Goal: Navigation & Orientation: Find specific page/section

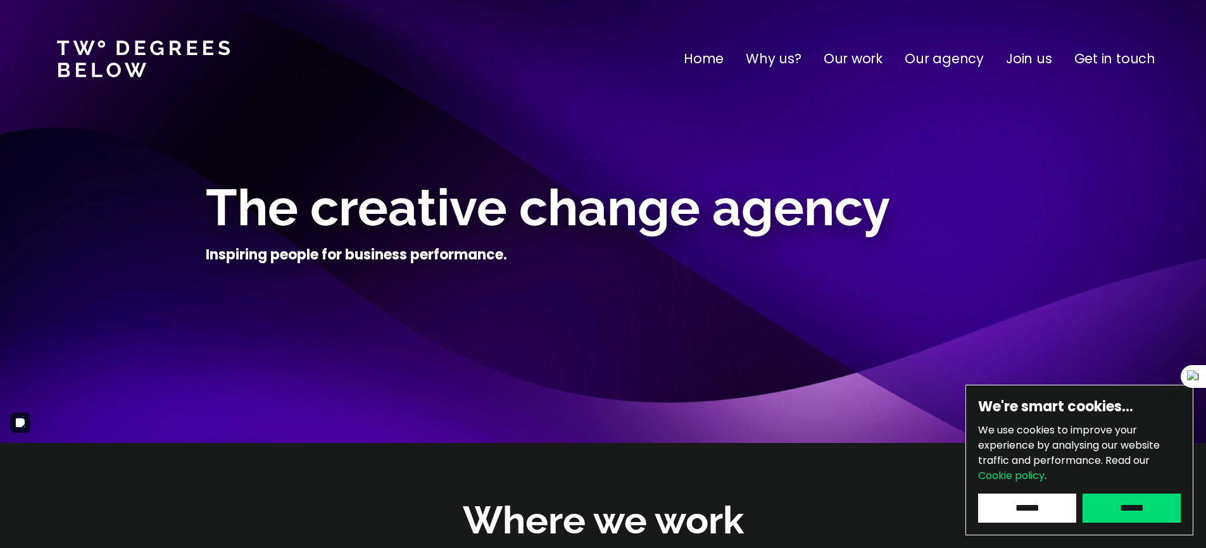
click at [940, 61] on p "Our agency" at bounding box center [944, 59] width 79 height 20
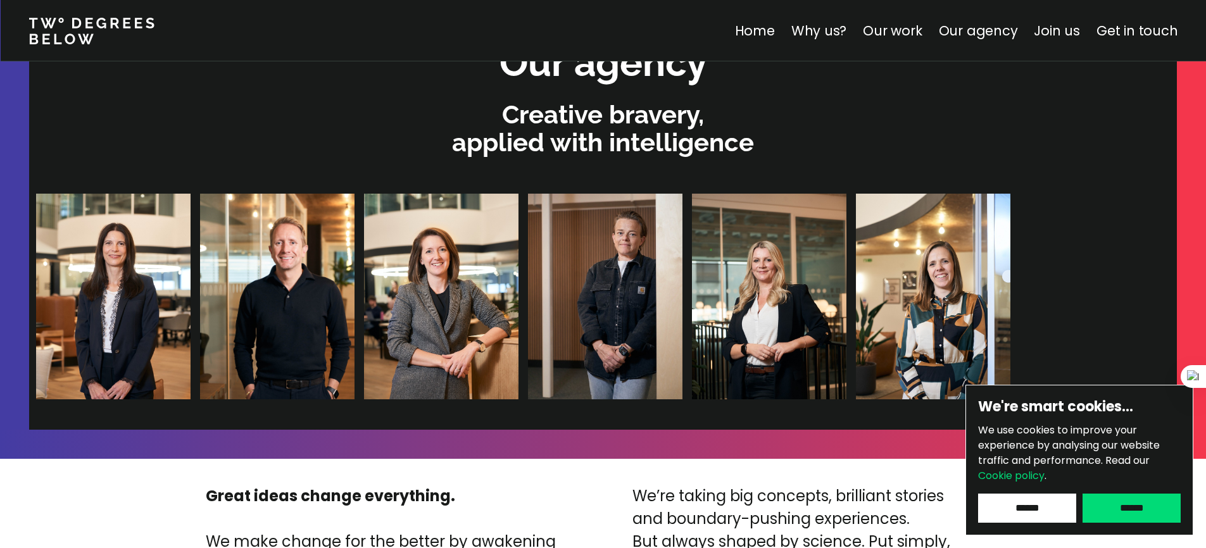
scroll to position [2689, 0]
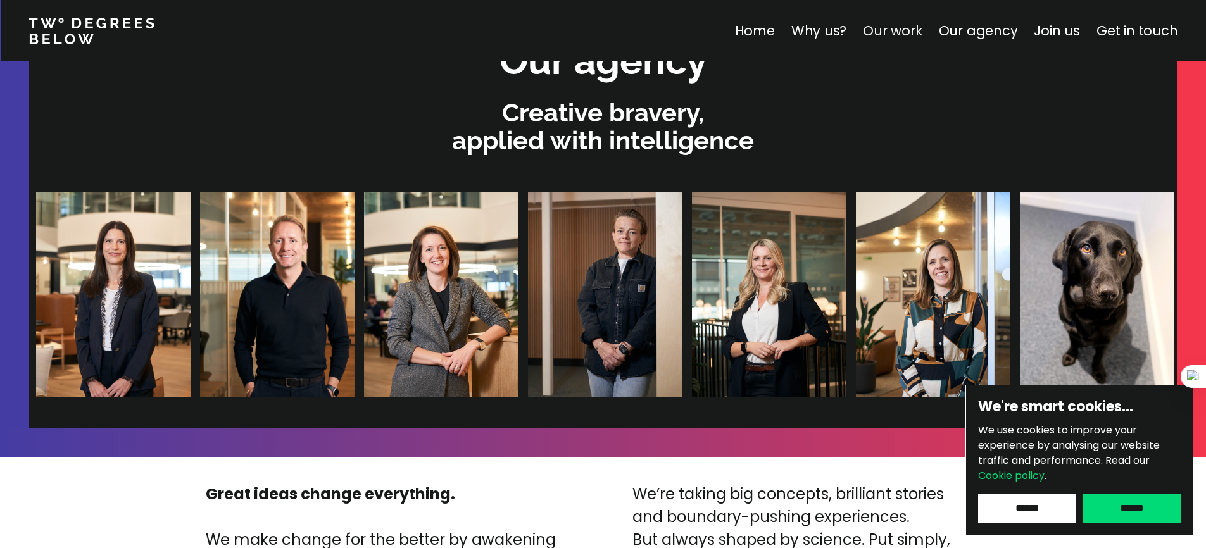
click at [918, 34] on link "Our work" at bounding box center [892, 31] width 59 height 18
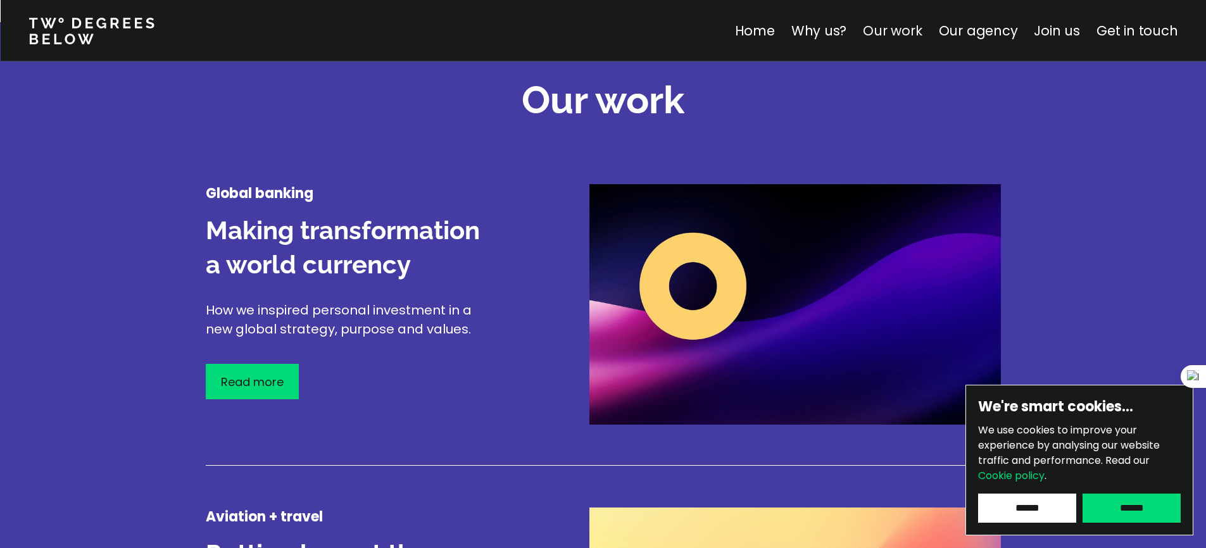
scroll to position [1483, 0]
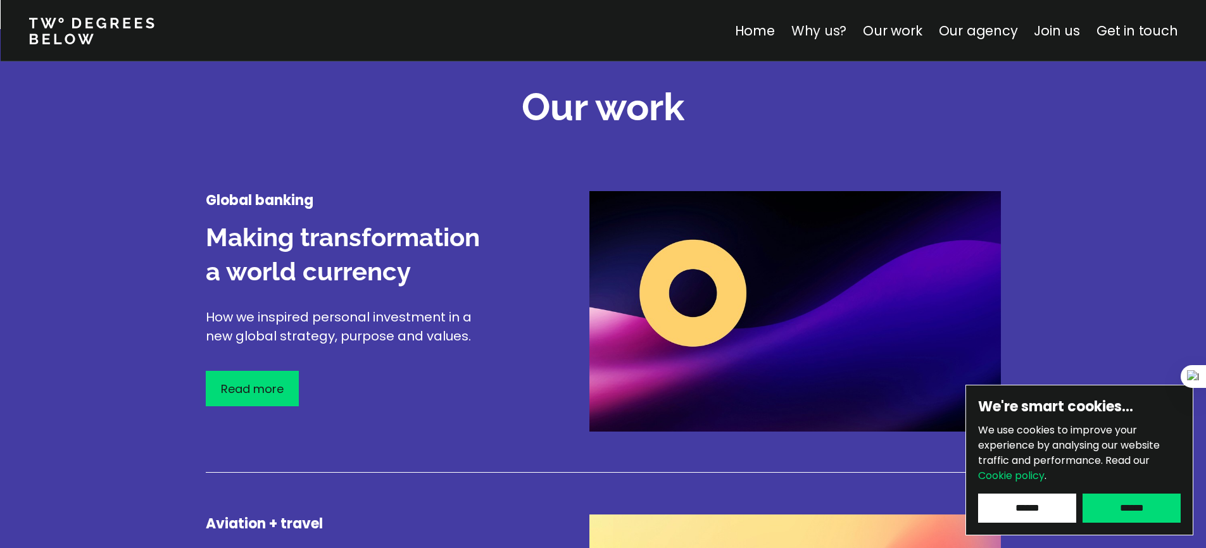
click at [825, 39] on link "Why us?" at bounding box center [819, 31] width 56 height 18
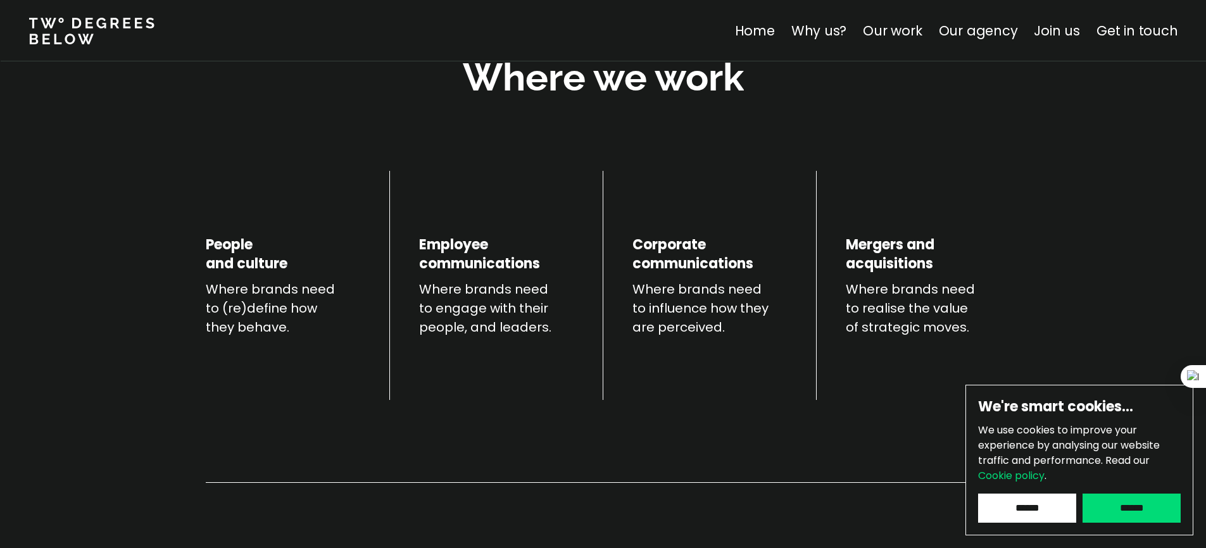
scroll to position [443, 0]
click at [929, 41] on div "Home Why us? Our work Our agency Join us Get in touch" at bounding box center [965, 31] width 462 height 20
click at [914, 32] on link "Our work" at bounding box center [892, 31] width 59 height 18
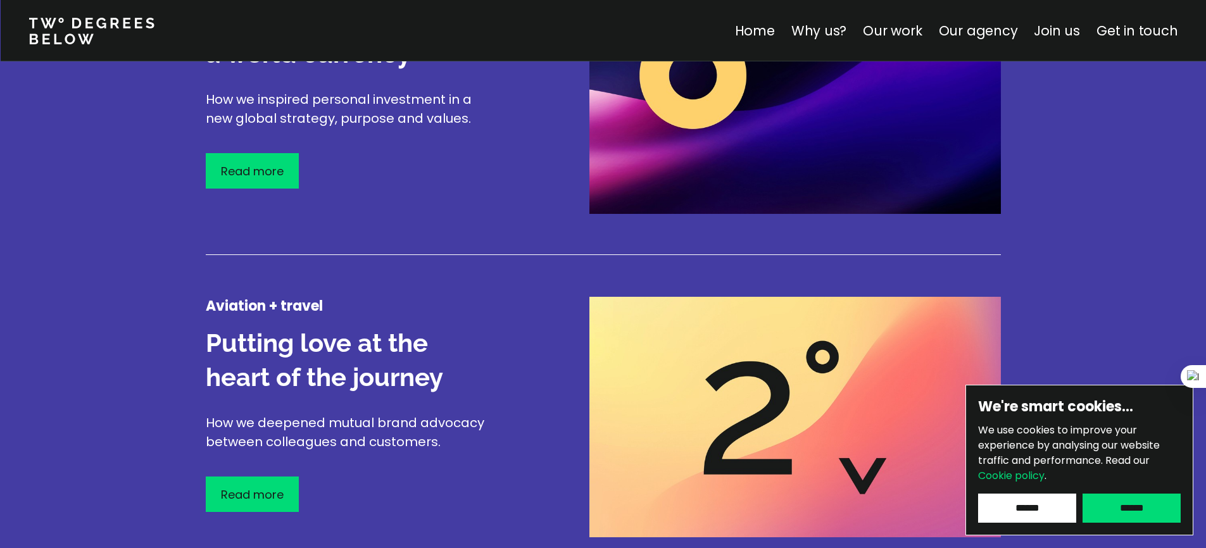
scroll to position [1796, 0]
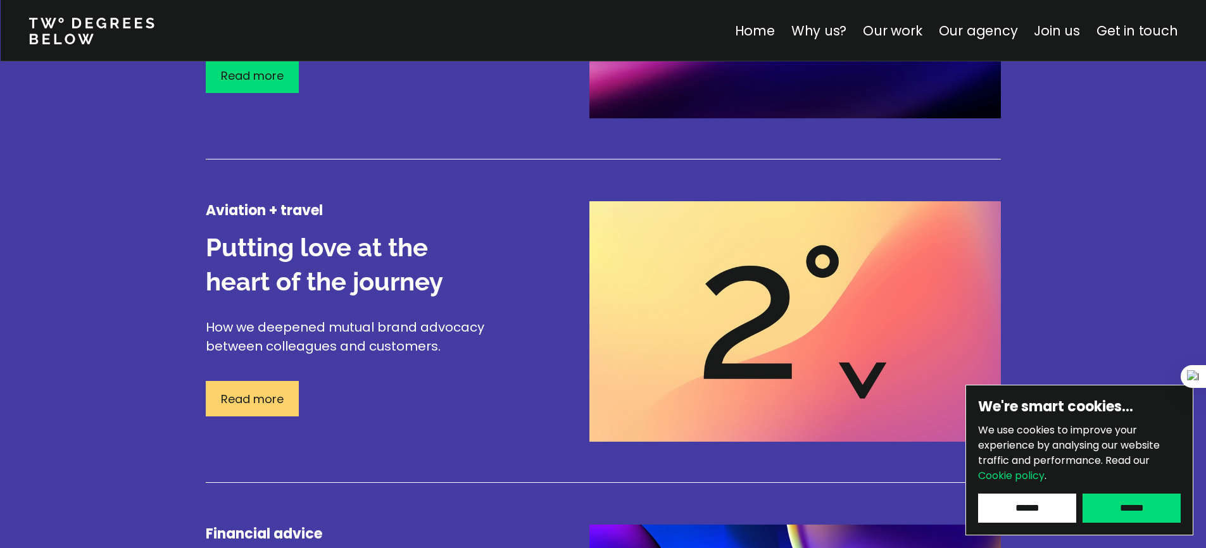
click at [285, 387] on div "Read more" at bounding box center [252, 398] width 93 height 35
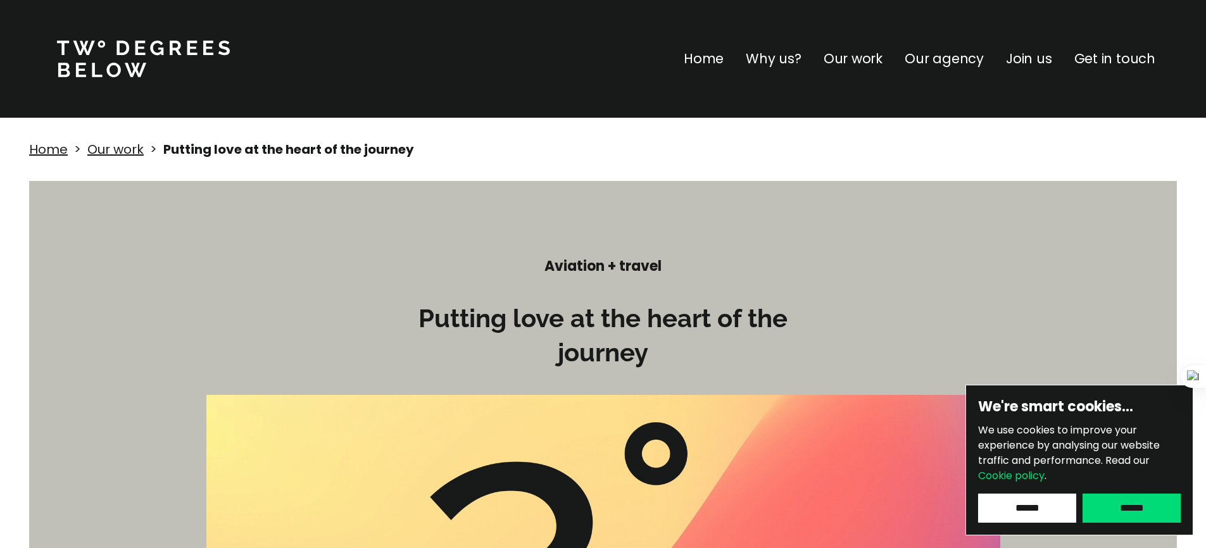
click at [1110, 64] on p "Get in touch" at bounding box center [1114, 59] width 81 height 20
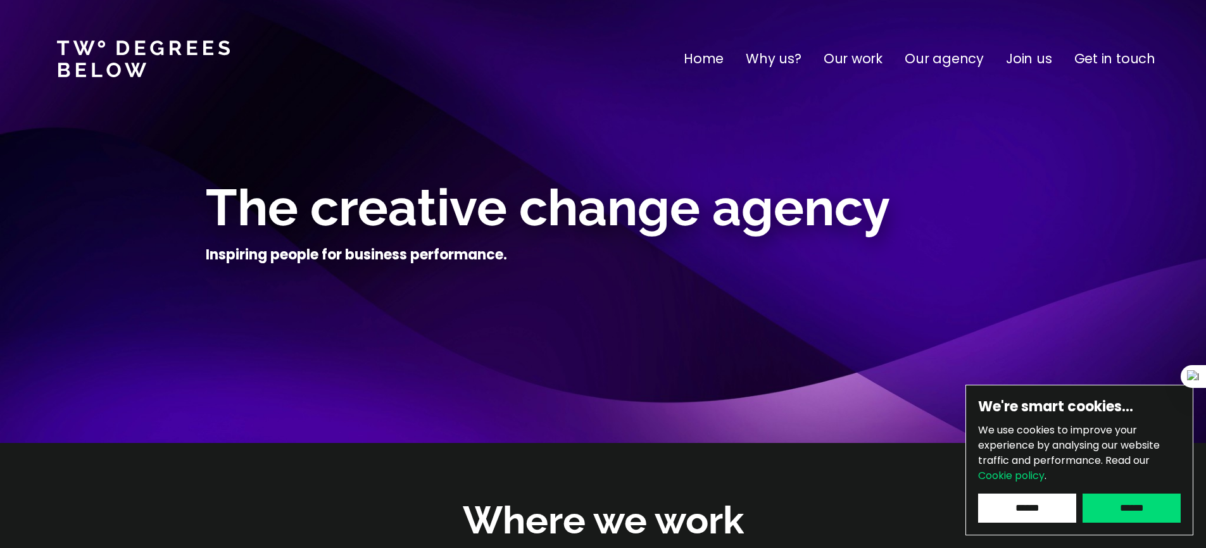
scroll to position [4979, 0]
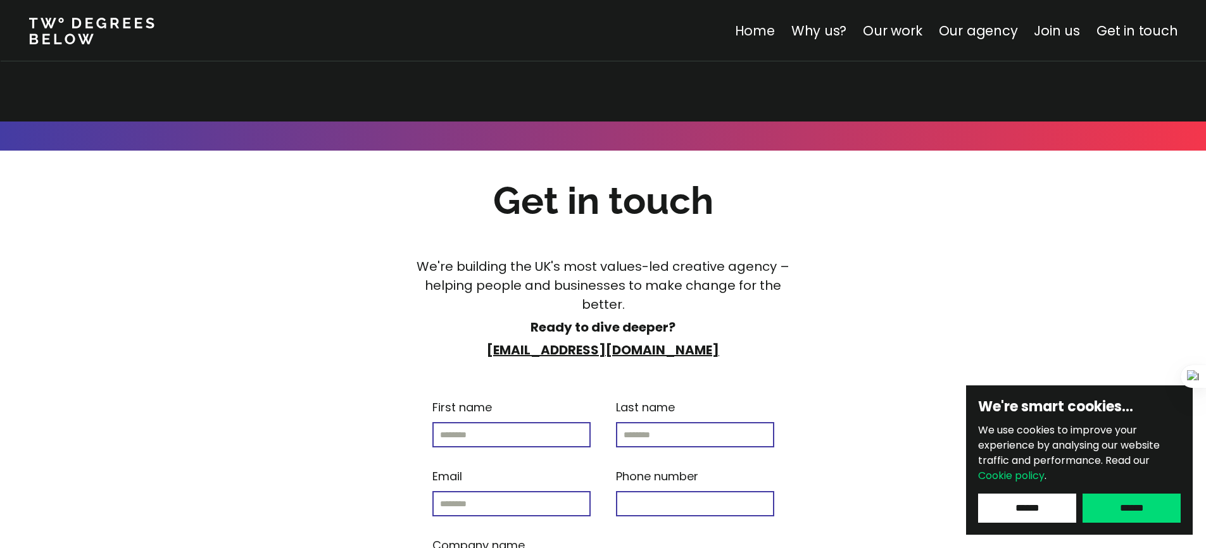
click at [764, 34] on link "Home" at bounding box center [754, 31] width 40 height 18
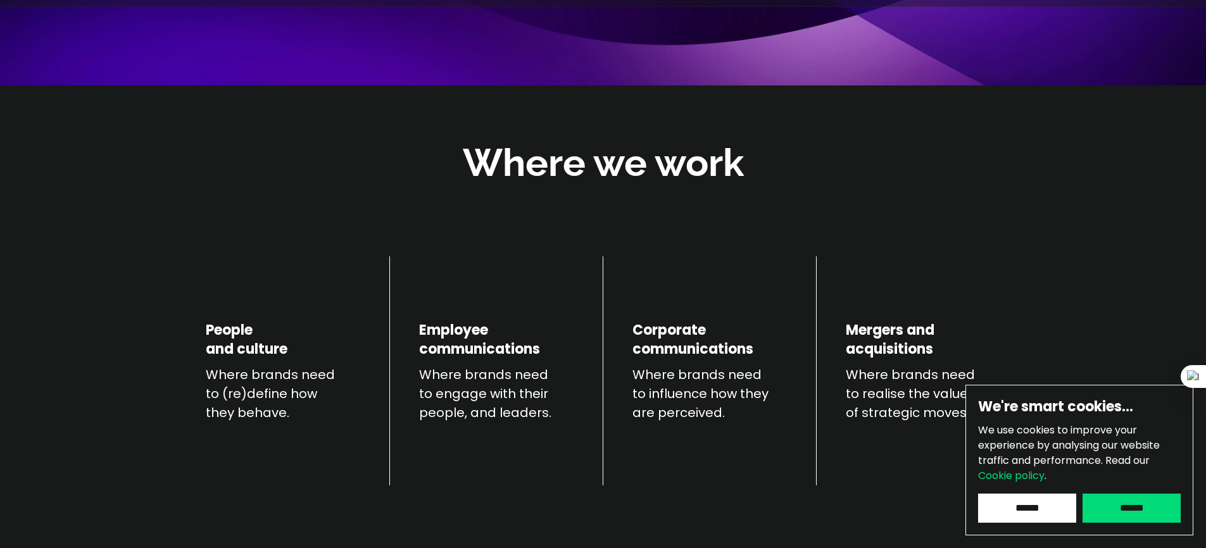
scroll to position [460, 0]
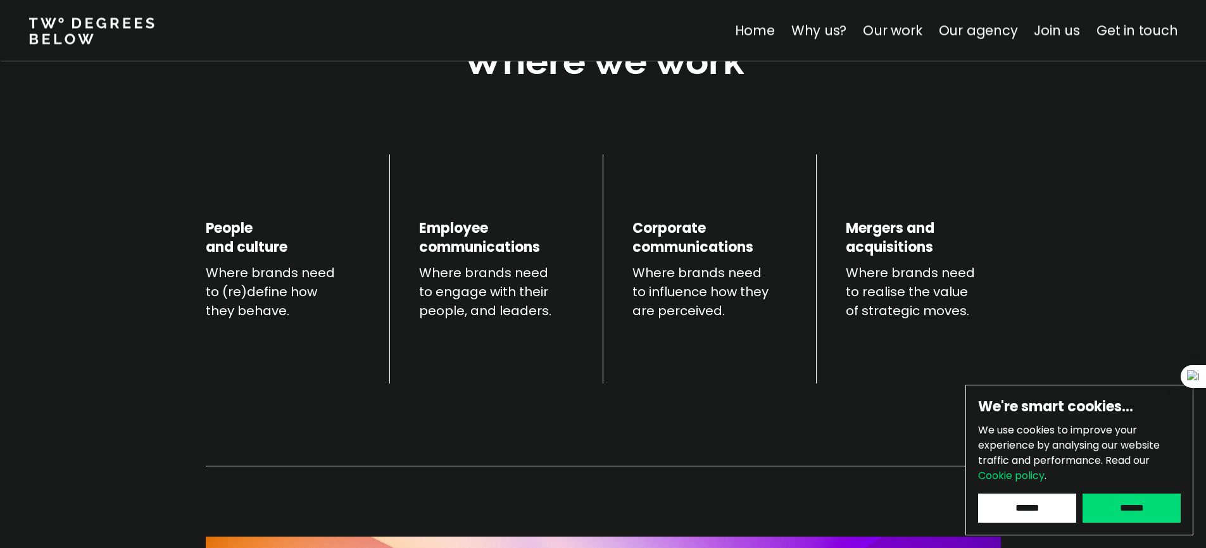
click at [905, 41] on nav "Home Why us? Our work Our agency Join us Get in touch" at bounding box center [603, 30] width 1206 height 61
click at [905, 37] on link "Our work" at bounding box center [892, 31] width 59 height 18
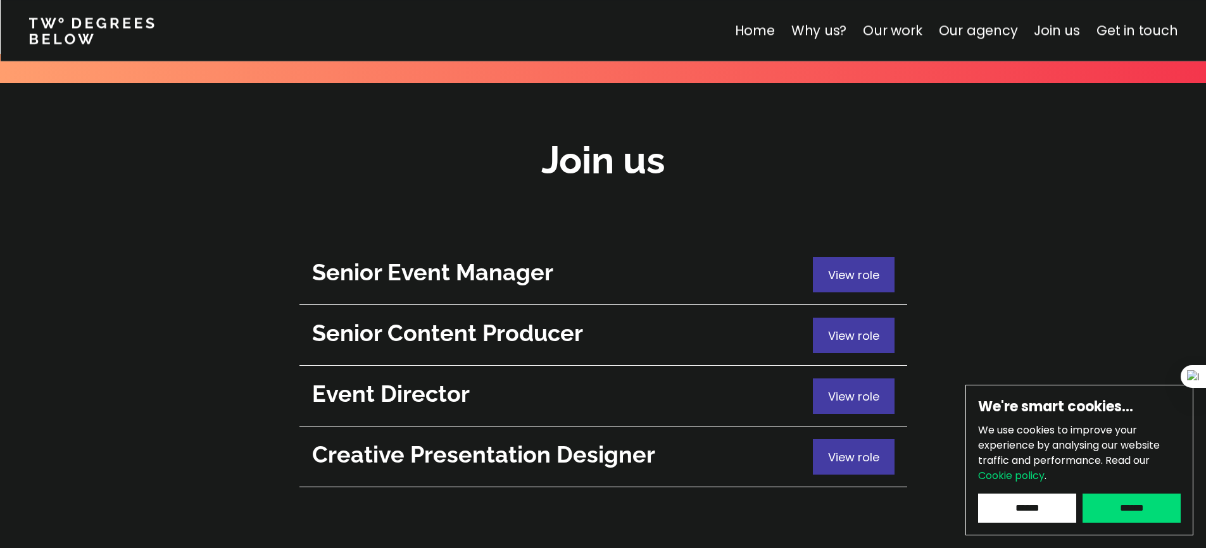
scroll to position [4535, 0]
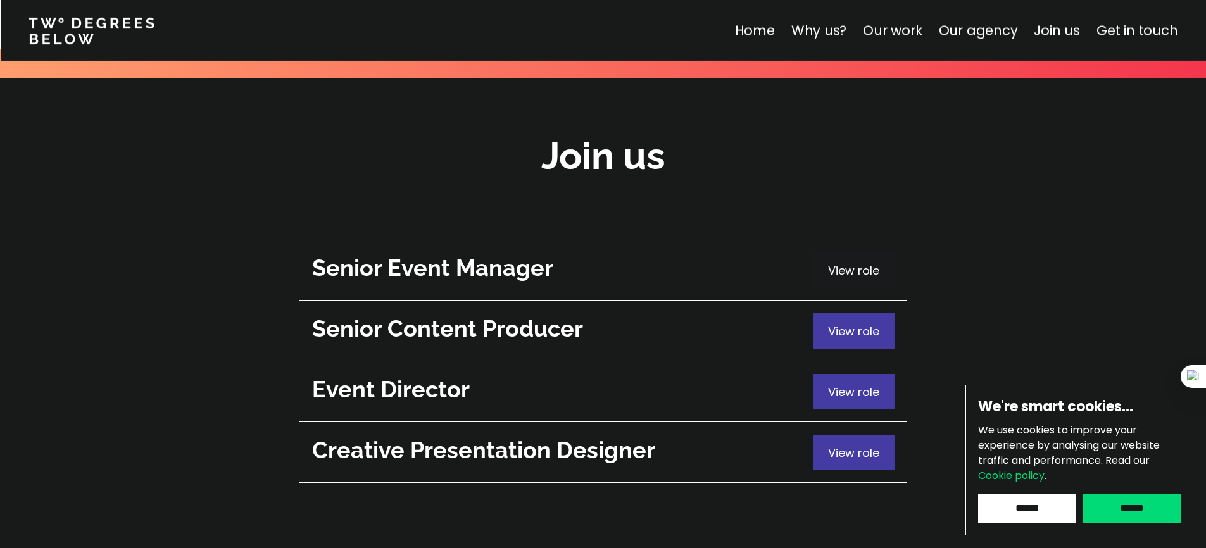
click at [868, 263] on span "View role" at bounding box center [853, 271] width 51 height 16
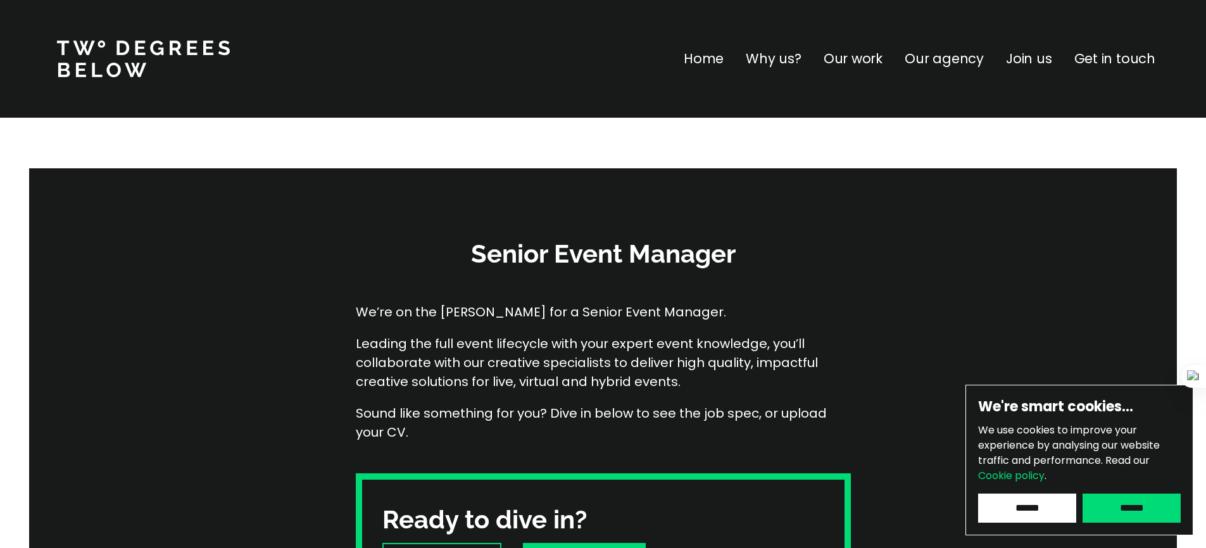
scroll to position [227, 0]
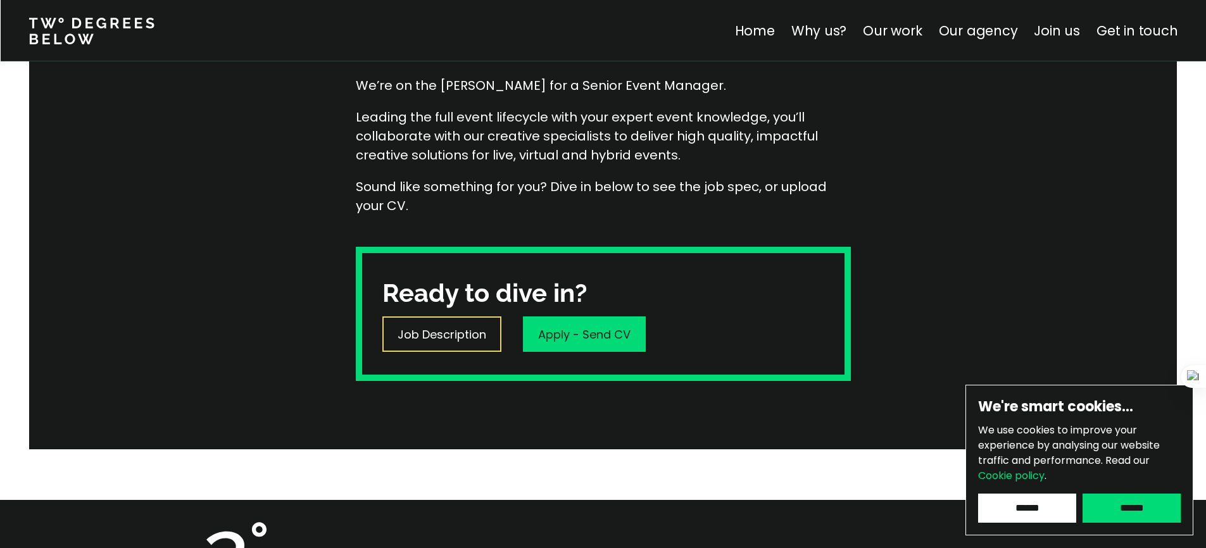
click at [444, 346] on div "Job Description" at bounding box center [441, 333] width 119 height 35
